Goal: Contribute content: Add original content to the website for others to see

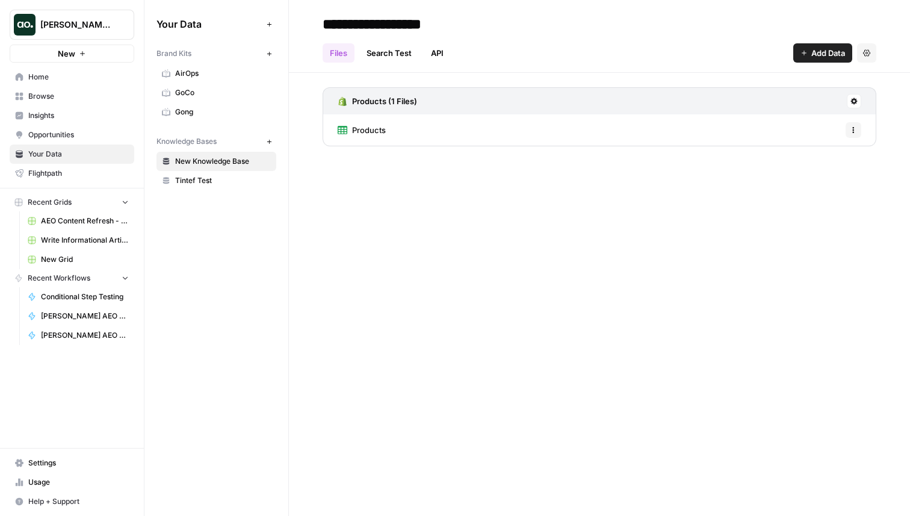
click at [66, 73] on span "Home" at bounding box center [78, 77] width 101 height 11
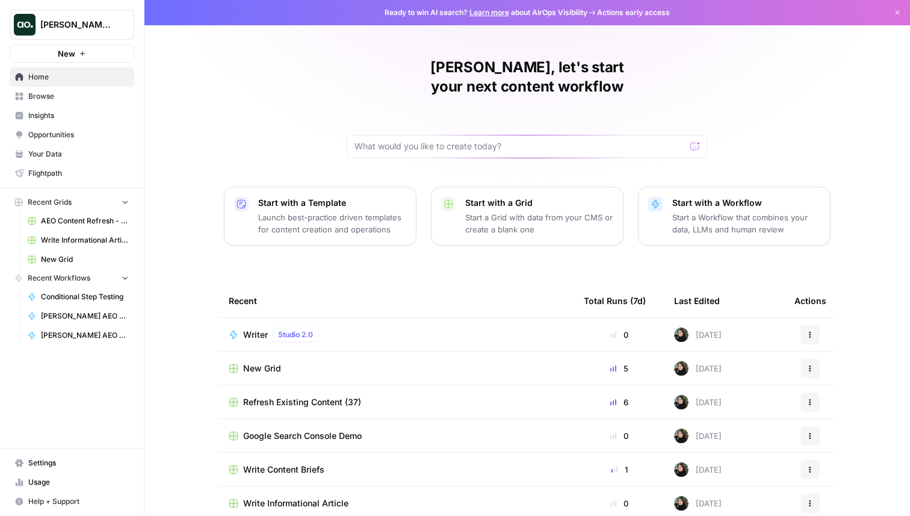
click at [88, 51] on button "New" at bounding box center [72, 54] width 125 height 18
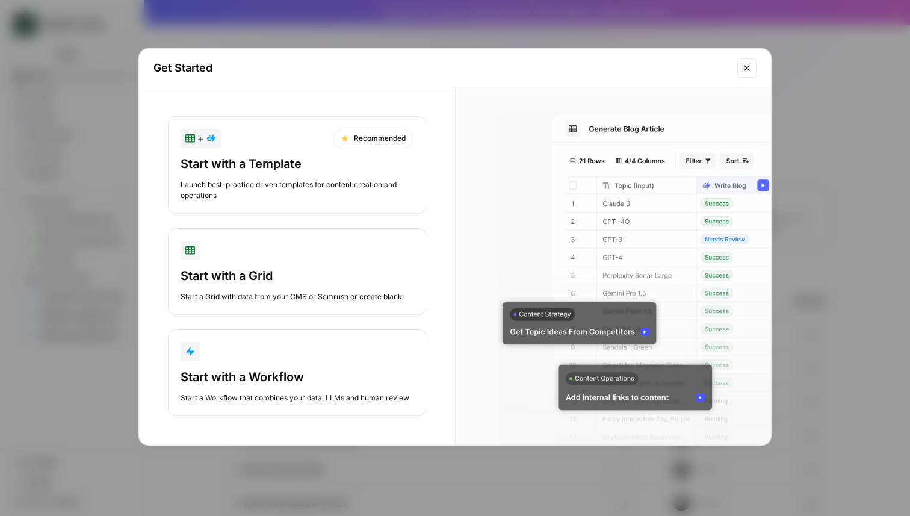
click at [250, 179] on div "Launch best-practice driven templates for content creation and operations" at bounding box center [297, 190] width 233 height 22
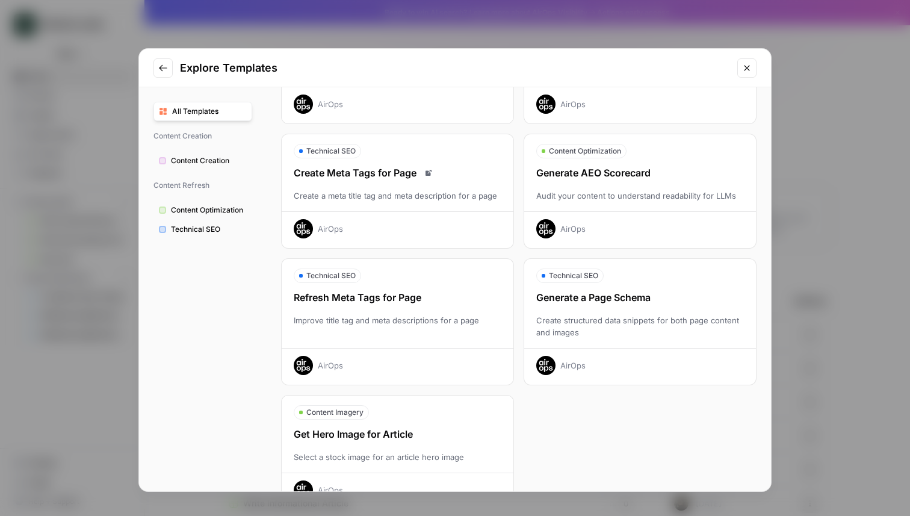
scroll to position [308, 0]
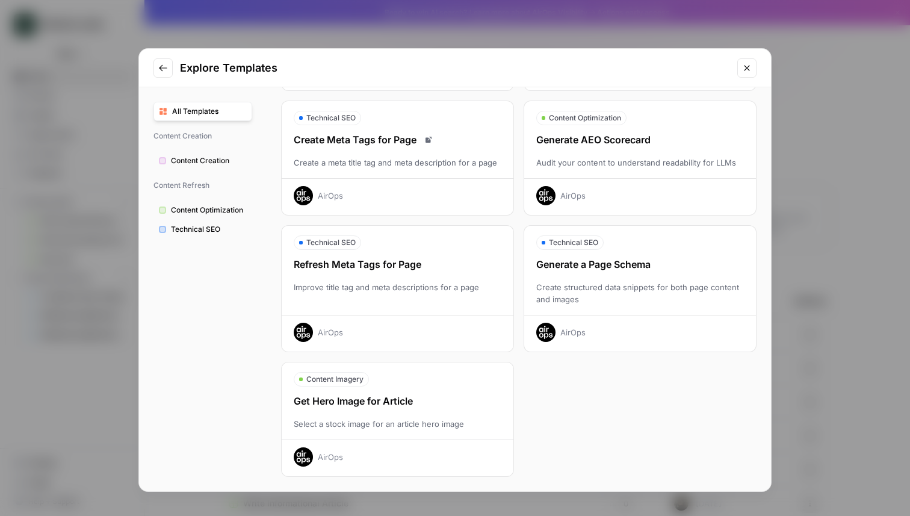
click at [382, 278] on div "Refresh Meta Tags for Page Improve title tag and meta descriptions for a page A…" at bounding box center [398, 299] width 232 height 85
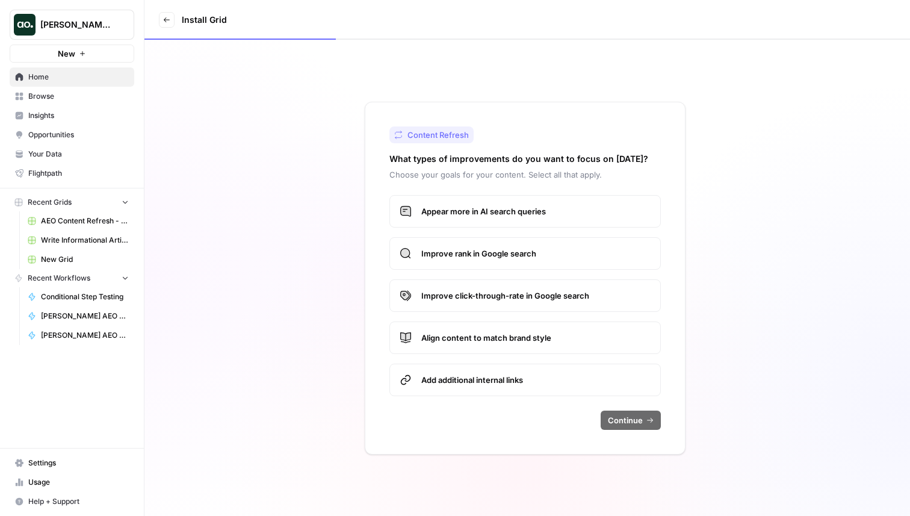
click at [167, 17] on icon at bounding box center [166, 19] width 7 height 7
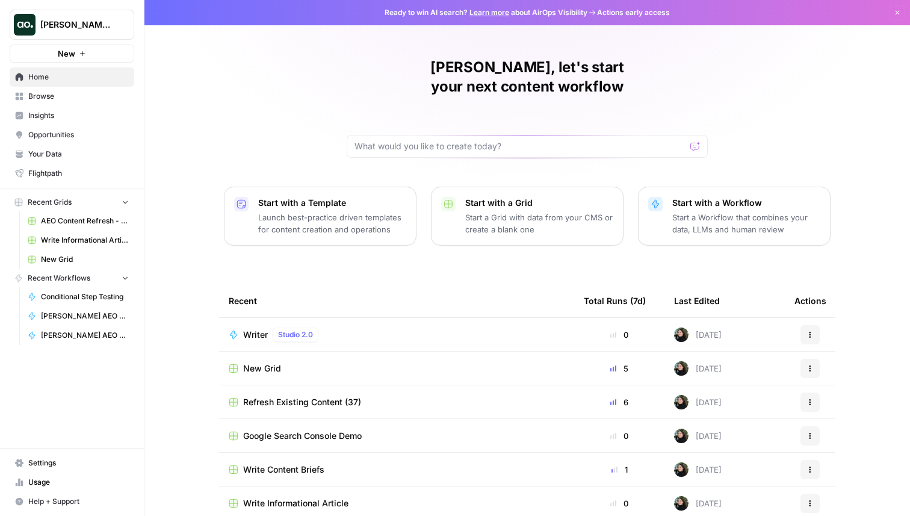
click at [104, 58] on button "New" at bounding box center [72, 54] width 125 height 18
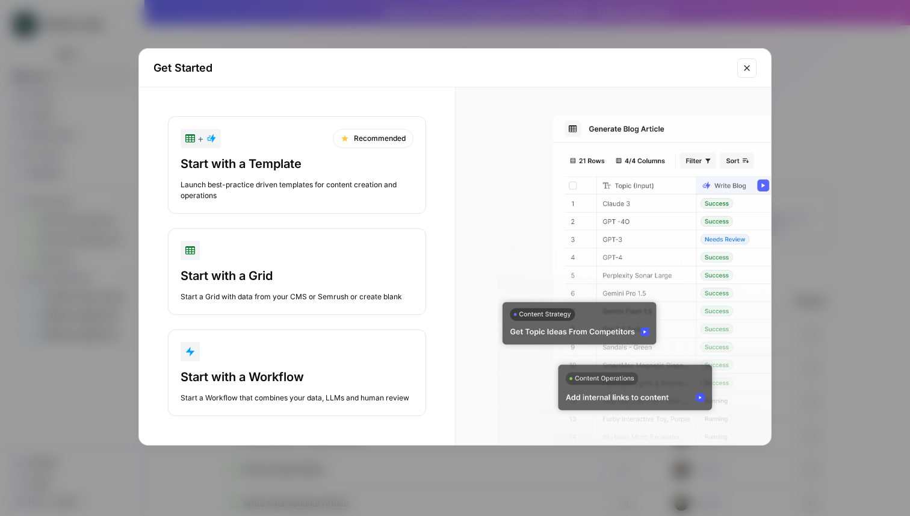
click at [284, 165] on div "Start with a Template" at bounding box center [297, 163] width 233 height 17
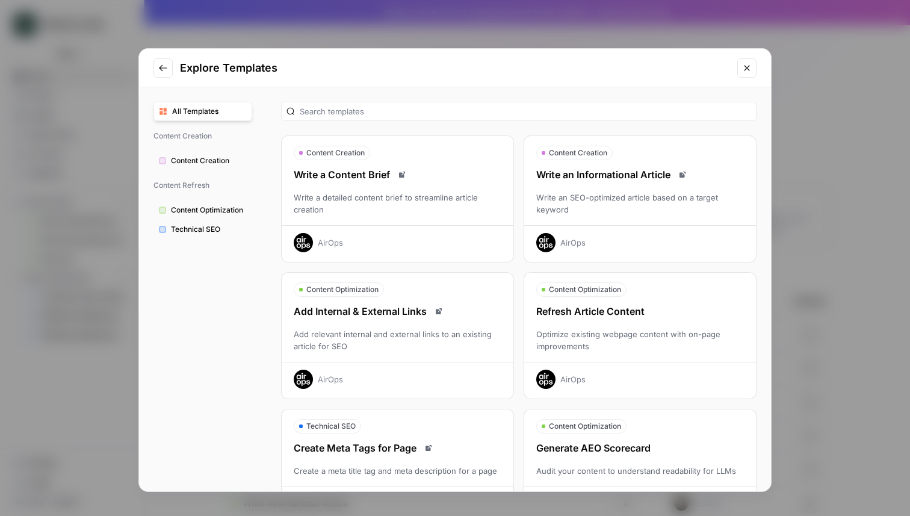
click at [619, 179] on div "Write an Informational Article" at bounding box center [640, 174] width 232 height 14
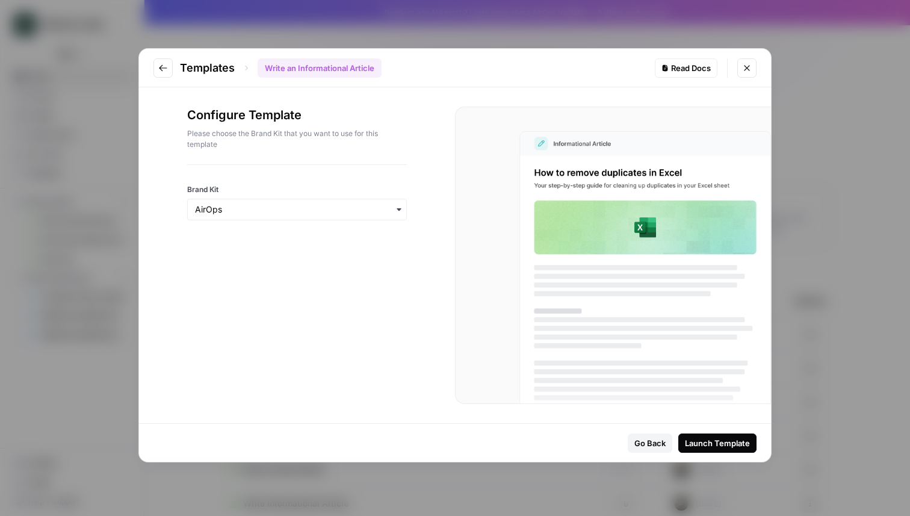
click at [714, 442] on div "Launch Template" at bounding box center [717, 443] width 65 height 12
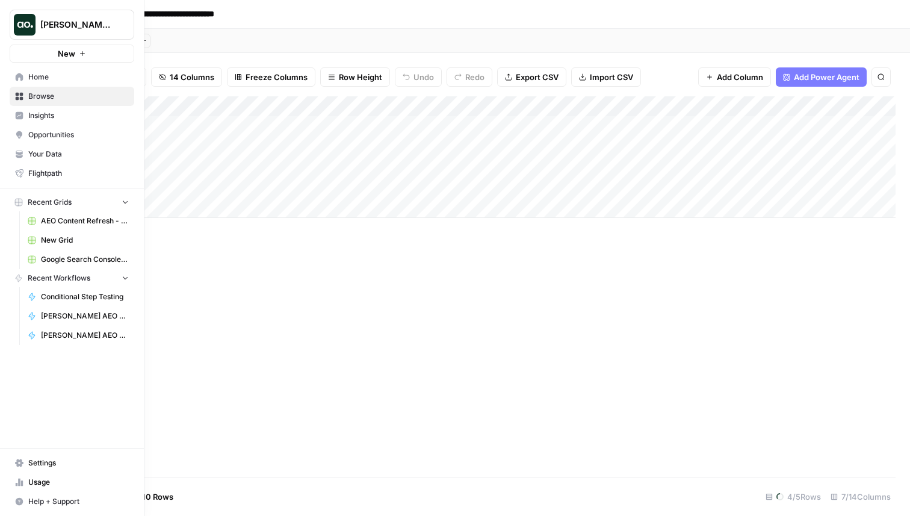
click at [22, 57] on button "New" at bounding box center [72, 54] width 125 height 18
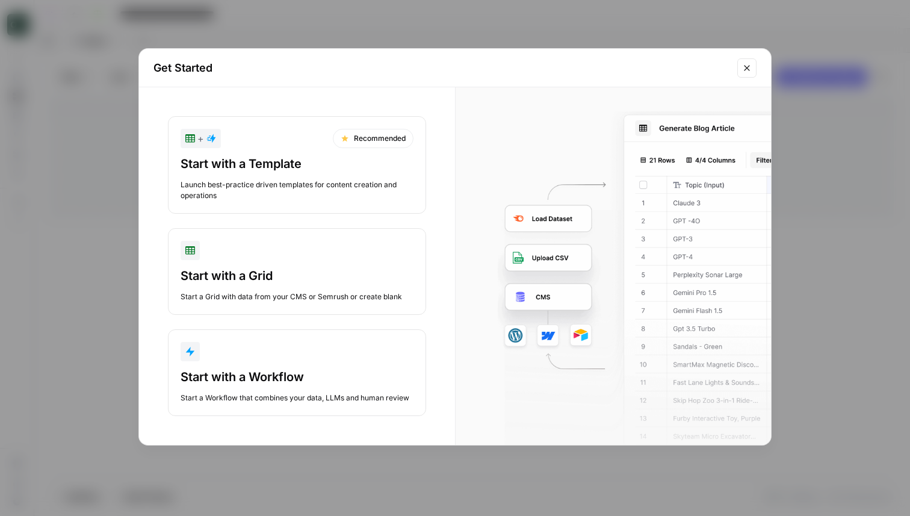
click at [277, 180] on div "Launch best-practice driven templates for content creation and operations" at bounding box center [297, 190] width 233 height 22
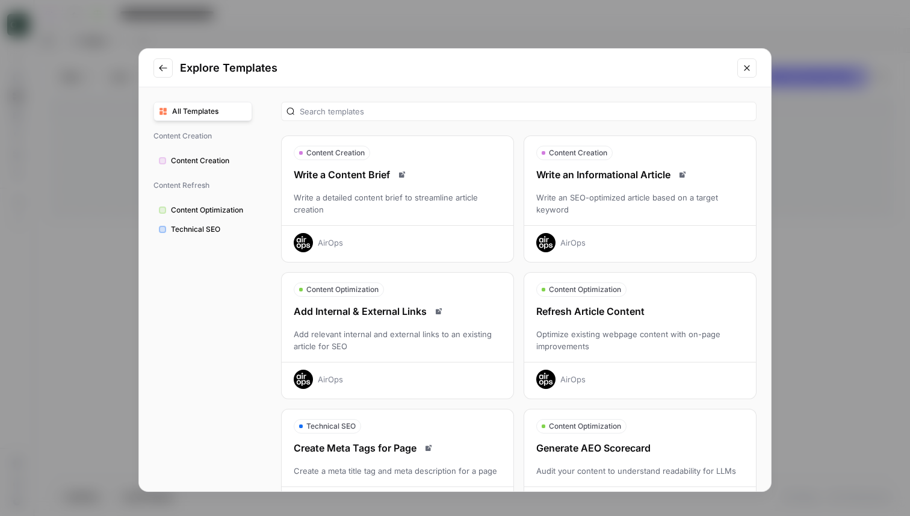
click at [159, 70] on icon "Go to previous step" at bounding box center [163, 68] width 10 height 10
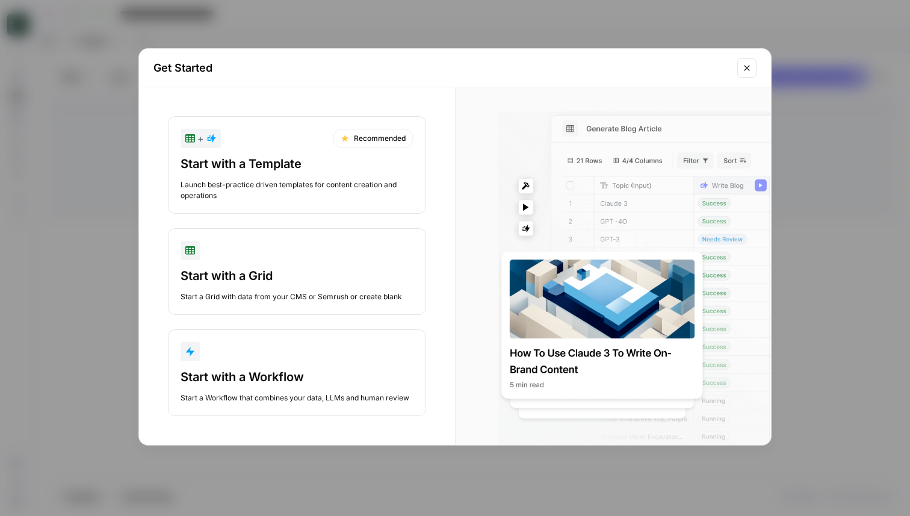
click at [170, 72] on h2 "Get Started" at bounding box center [441, 68] width 577 height 17
click at [232, 32] on div "Get Started + Recommended Start with a Template Launch best-practice driven tem…" at bounding box center [455, 258] width 910 height 516
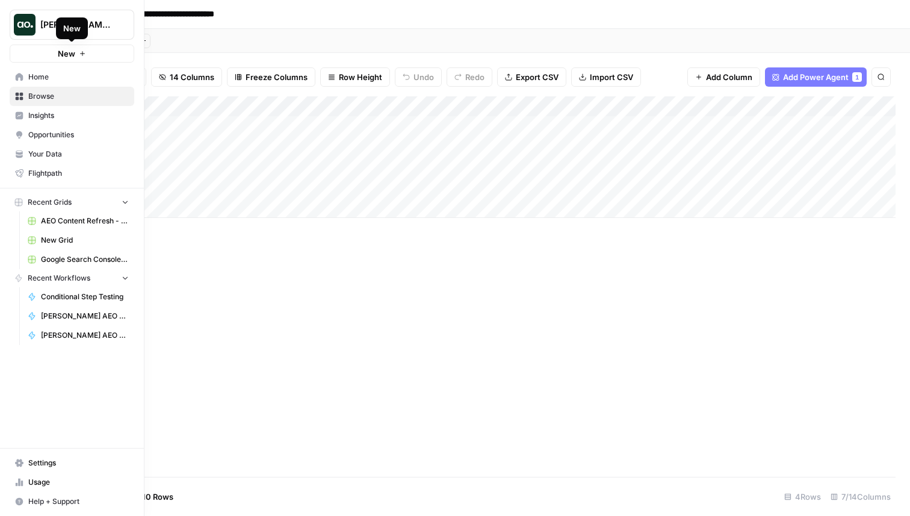
click at [39, 55] on button "New" at bounding box center [72, 54] width 125 height 18
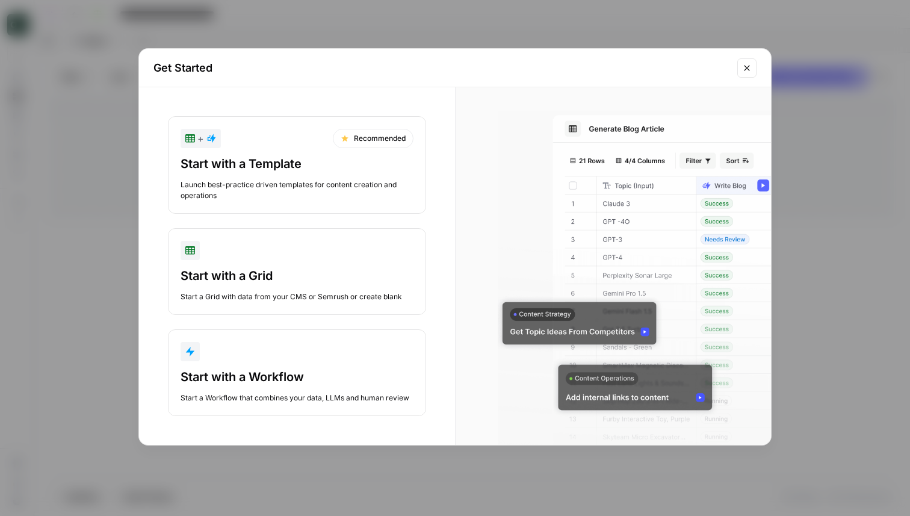
click at [264, 176] on div "Start with a Template Launch best-practice driven templates for content creatio…" at bounding box center [297, 178] width 233 height 46
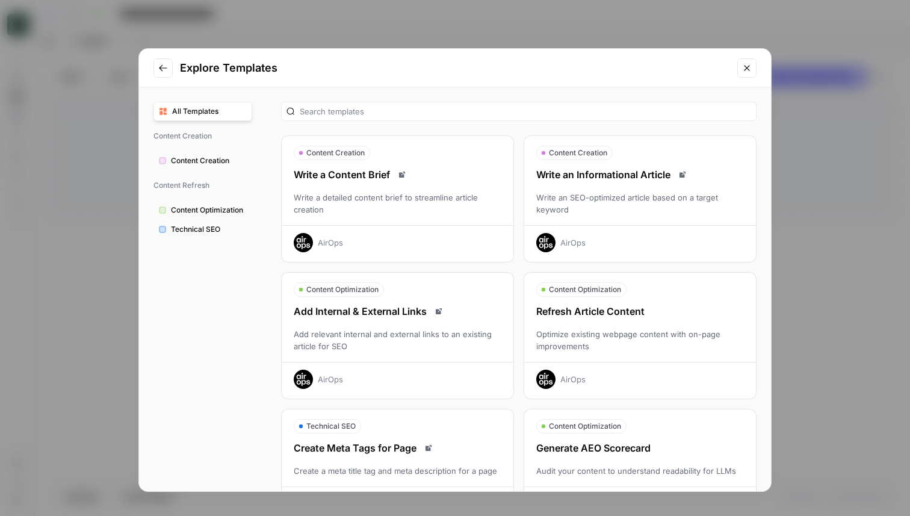
click at [125, 77] on div "Explore Templates All Templates Content Creation Content Creation Content Refre…" at bounding box center [455, 258] width 910 height 516
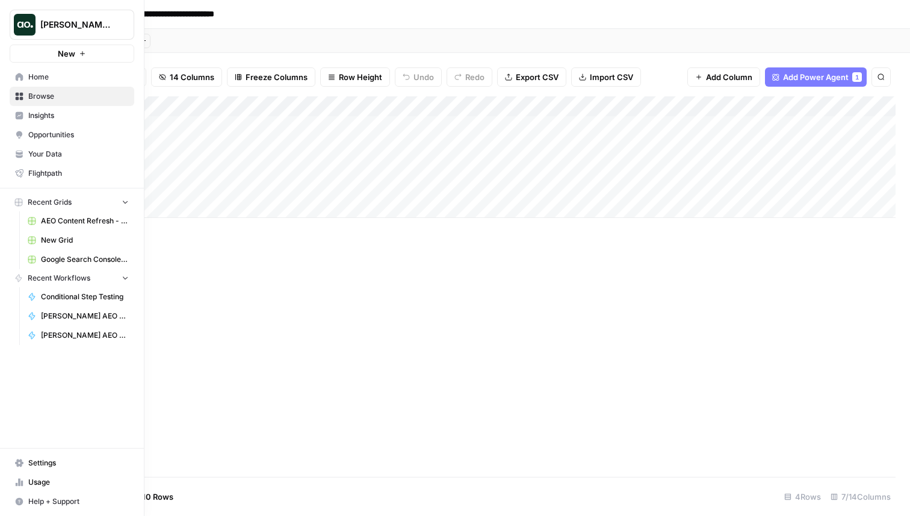
click at [18, 56] on button "New" at bounding box center [72, 54] width 125 height 18
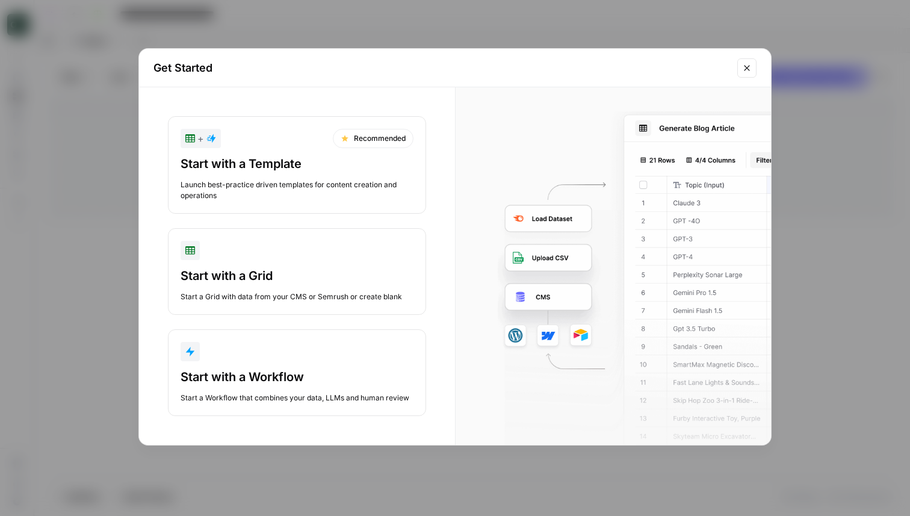
click at [327, 261] on button "Start with a Grid Start a Grid with data from your CMS or Semrush or create bla…" at bounding box center [297, 271] width 258 height 87
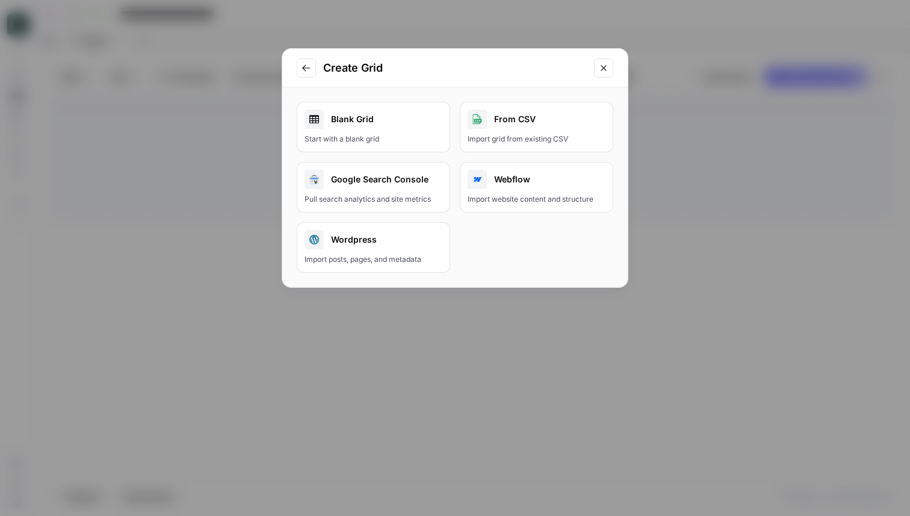
click at [407, 131] on link "Blank Grid Start with a blank grid" at bounding box center [373, 127] width 153 height 51
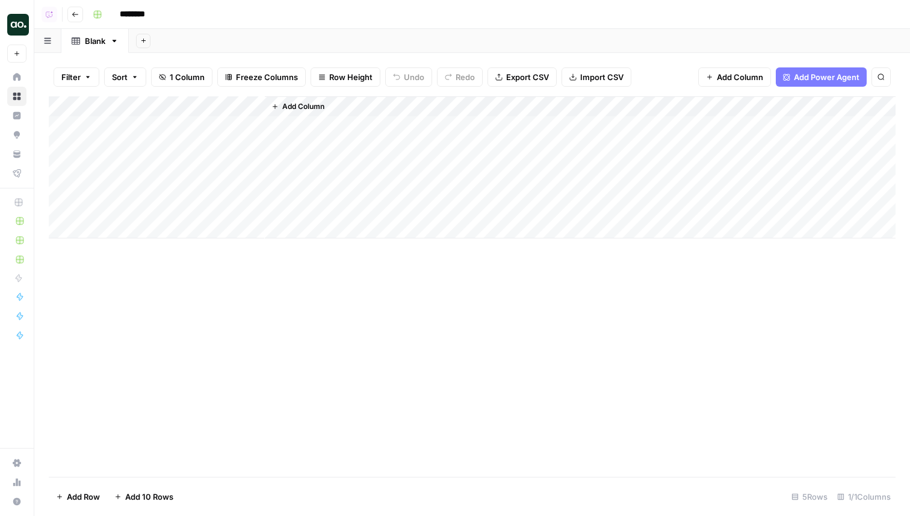
click at [827, 81] on span "Add Power Agent" at bounding box center [827, 77] width 66 height 12
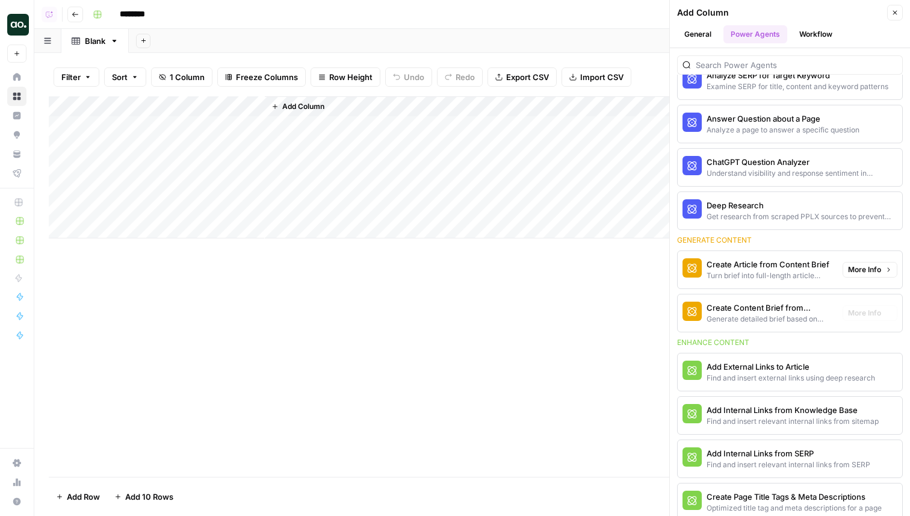
scroll to position [87, 0]
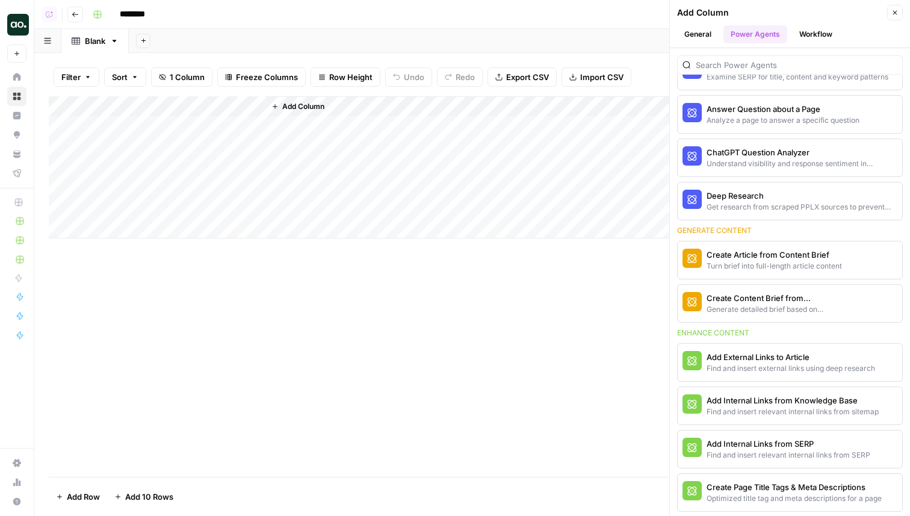
click at [769, 304] on div "Generate detailed brief based on keyword research" at bounding box center [770, 309] width 126 height 11
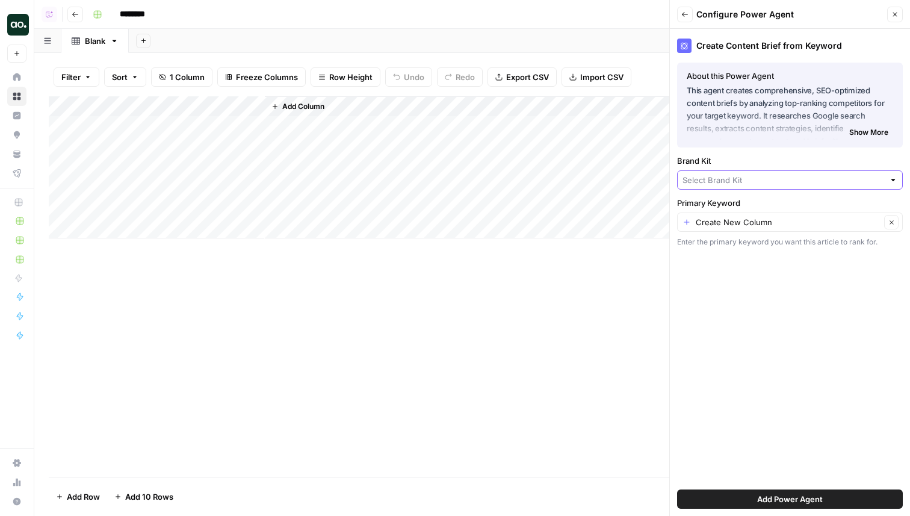
click at [743, 182] on input "Brand Kit" at bounding box center [783, 180] width 202 height 12
click at [731, 208] on span "AirOps" at bounding box center [787, 208] width 200 height 12
type input "AirOps"
click at [793, 499] on span "Add Power Agent" at bounding box center [790, 499] width 66 height 12
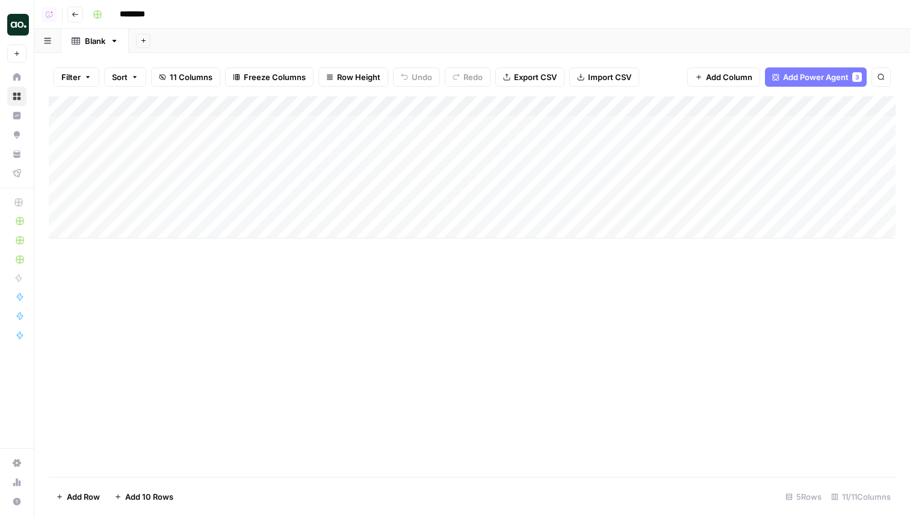
scroll to position [0, 267]
click at [840, 78] on span "Add Power Agent" at bounding box center [816, 77] width 66 height 12
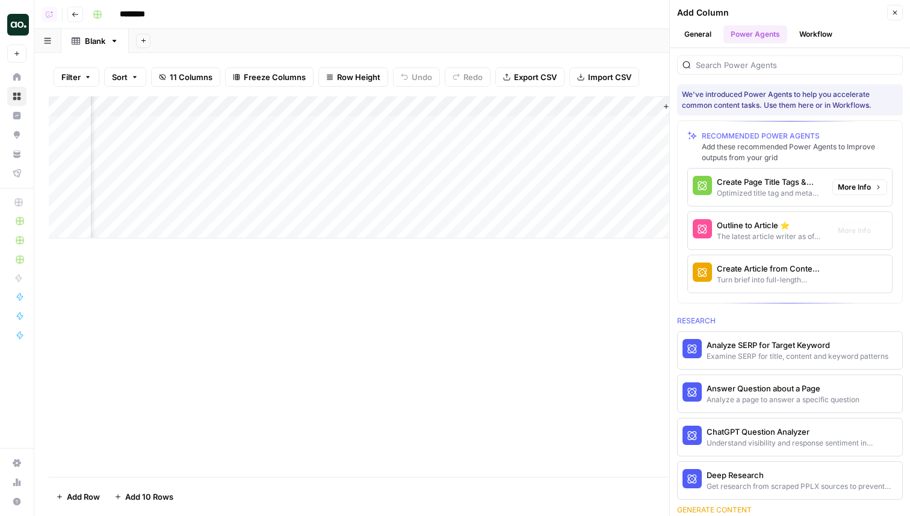
scroll to position [0, 1017]
click at [788, 278] on div "Turn brief into full-length article content" at bounding box center [770, 279] width 106 height 11
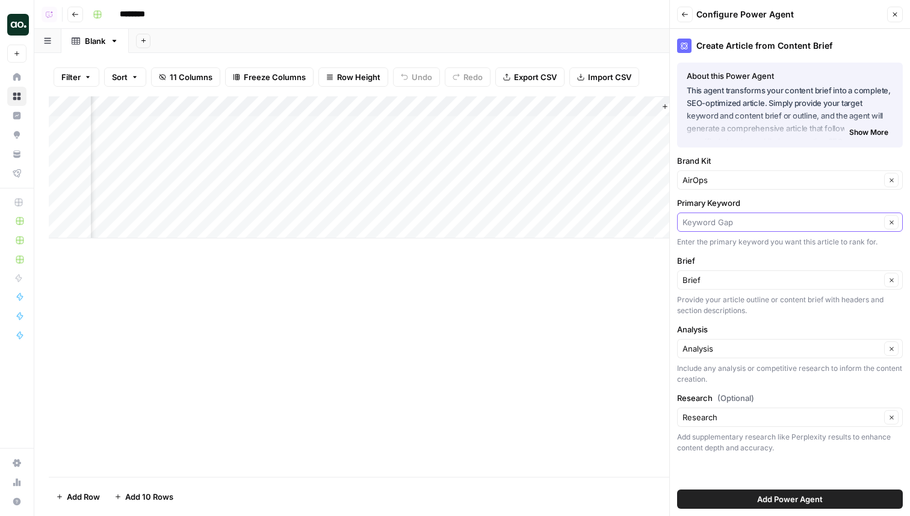
click at [740, 226] on input "Primary Keyword" at bounding box center [781, 222] width 198 height 12
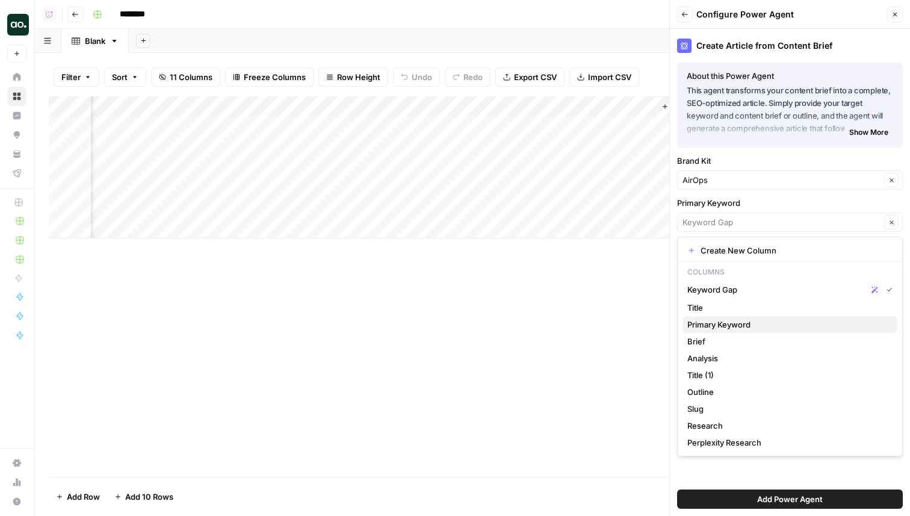
click at [729, 327] on span "Primary Keyword" at bounding box center [787, 324] width 200 height 12
type input "Primary Keyword"
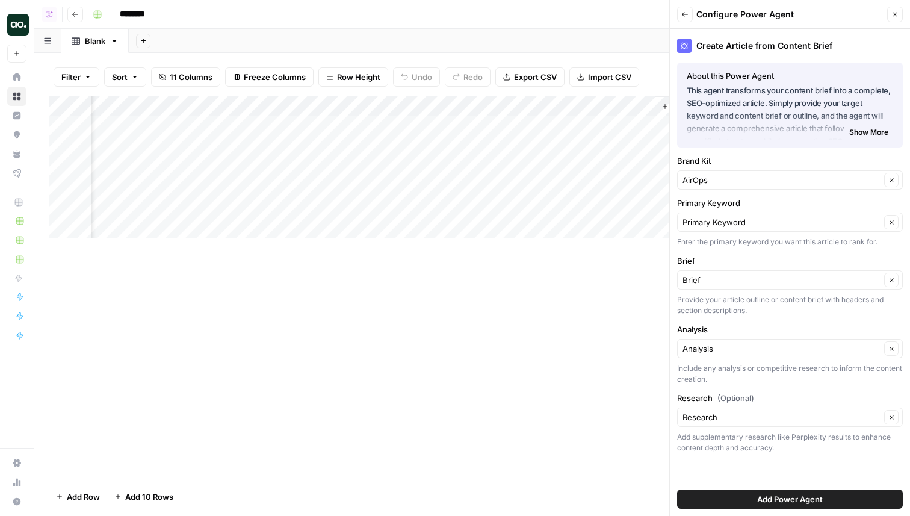
click at [800, 496] on span "Add Power Agent" at bounding box center [790, 499] width 66 height 12
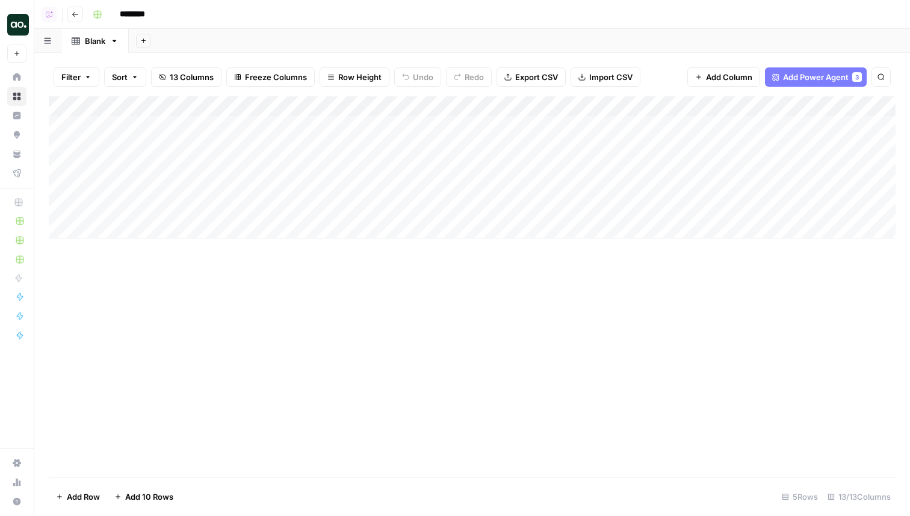
scroll to position [0, 0]
click at [830, 76] on span "Add Power Agent" at bounding box center [816, 77] width 66 height 12
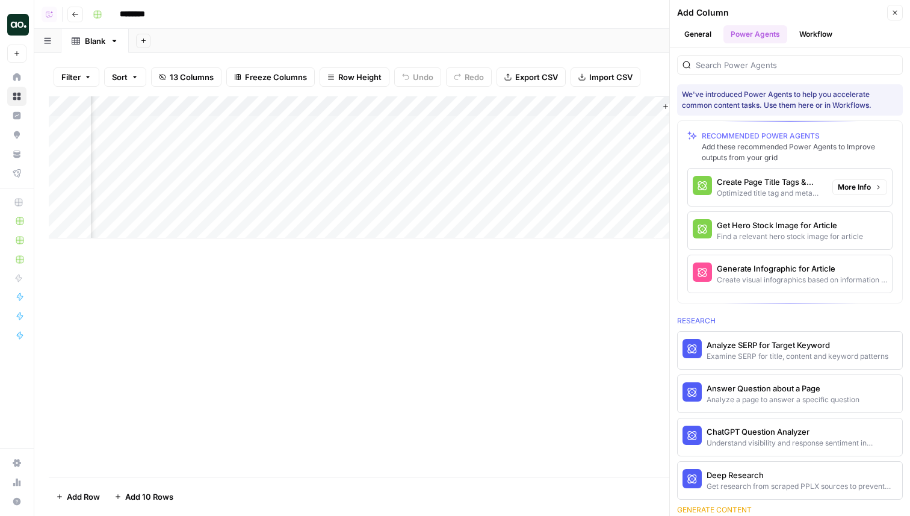
scroll to position [0, 1344]
click at [770, 188] on div "Optimized title tag and meta descriptions for a page" at bounding box center [770, 193] width 106 height 11
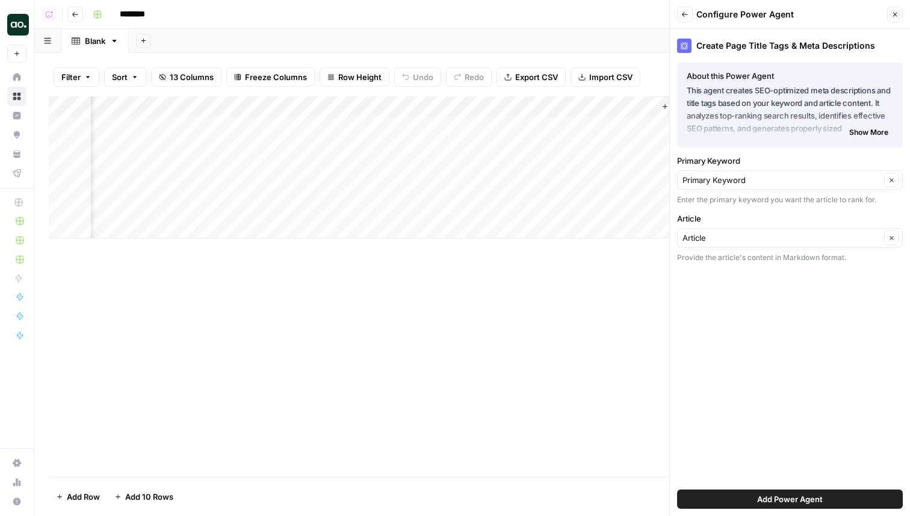
click at [818, 498] on span "Add Power Agent" at bounding box center [790, 499] width 66 height 12
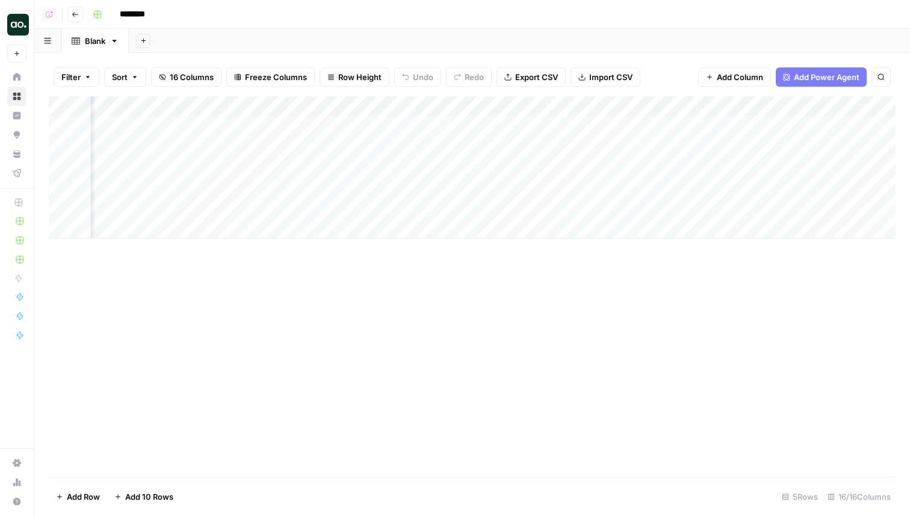
scroll to position [0, 0]
click at [438, 348] on div "Add Column" at bounding box center [472, 286] width 847 height 380
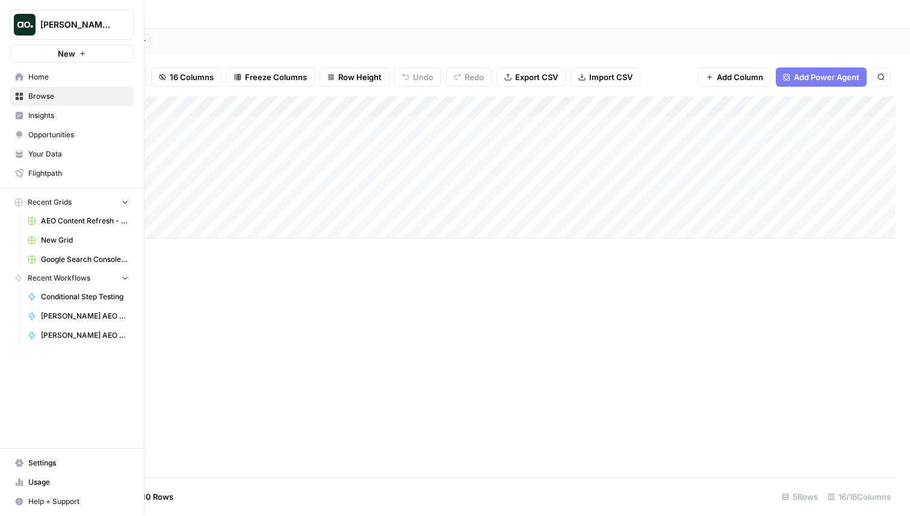
click at [36, 73] on span "Home" at bounding box center [78, 77] width 101 height 11
